Goal: Navigation & Orientation: Find specific page/section

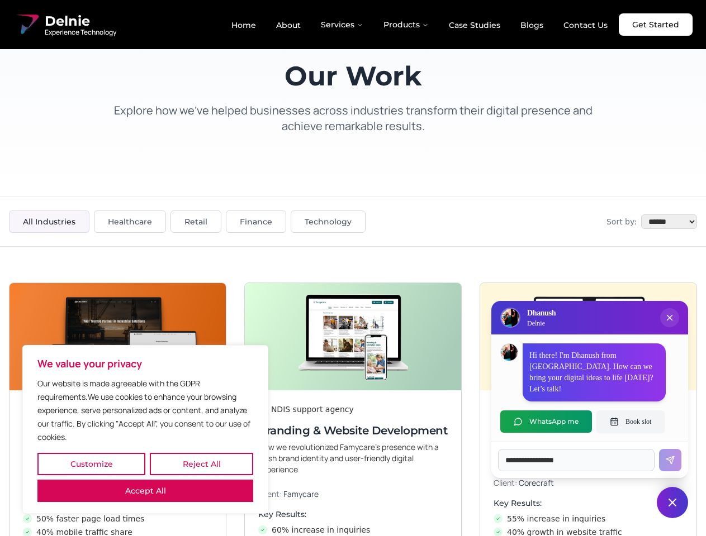
click at [91, 464] on button "Customize" at bounding box center [91, 464] width 108 height 22
click at [0, 0] on div at bounding box center [0, 0] width 0 height 0
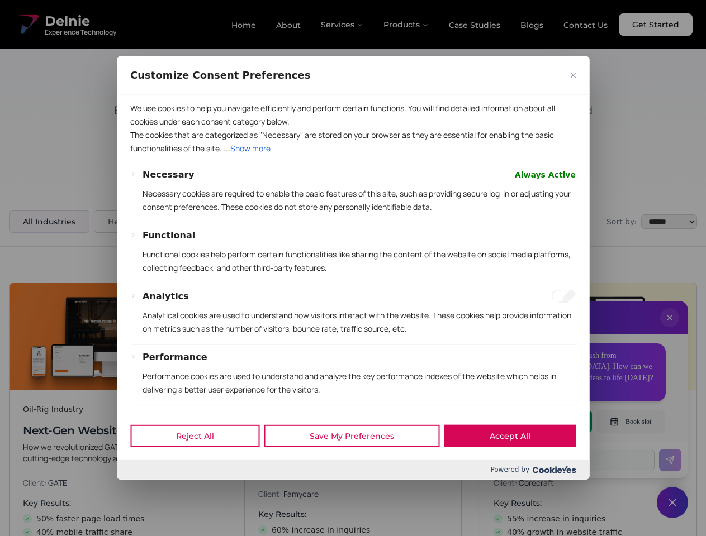
click at [145, 480] on div "Customize Consent Preferences We use cookies to help you navigate efficiently a…" at bounding box center [353, 267] width 472 height 423
click at [353, 268] on div "Functional Functional cookies help perform certain functionalities like sharing…" at bounding box center [358, 256] width 433 height 55
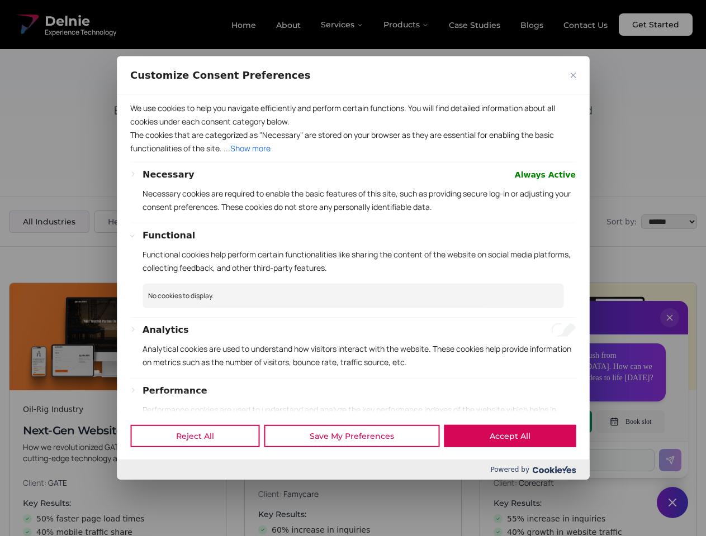
click at [669, 329] on div at bounding box center [353, 268] width 706 height 536
click at [546, 422] on div "Reject All Save My Preferences Accept All" at bounding box center [353, 435] width 472 height 47
click at [630, 422] on div at bounding box center [353, 268] width 706 height 536
click at [672, 503] on div at bounding box center [353, 268] width 706 height 536
click at [342, 25] on div at bounding box center [353, 268] width 706 height 536
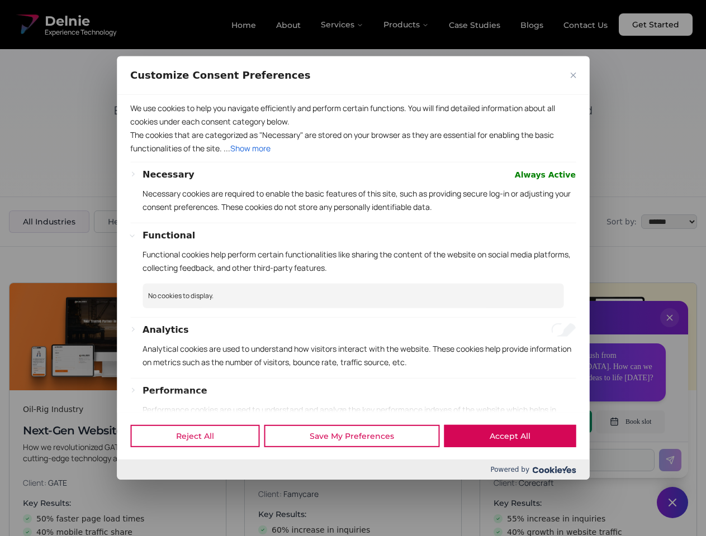
click at [406, 25] on div at bounding box center [353, 268] width 706 height 536
